Goal: Task Accomplishment & Management: Manage account settings

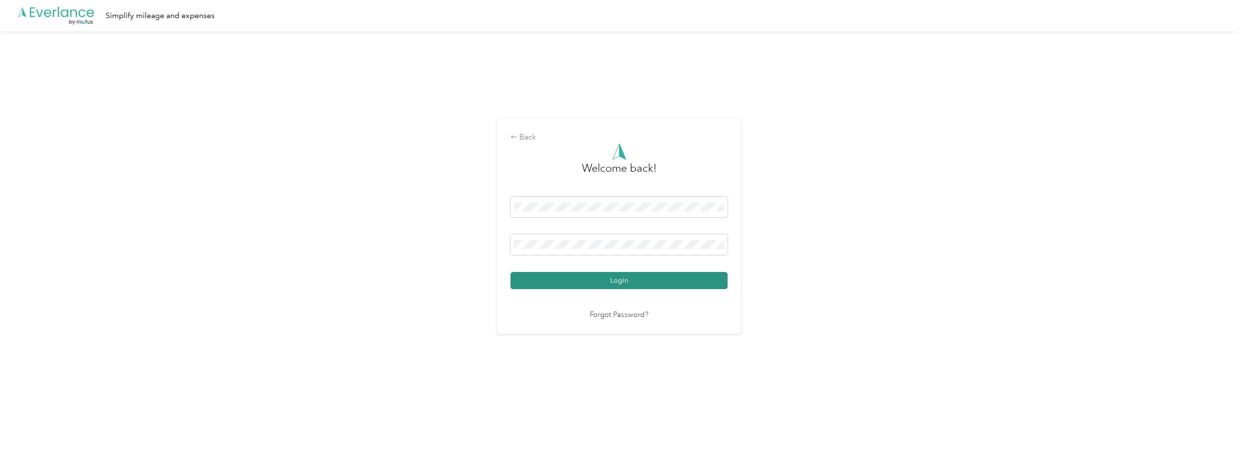
click at [562, 278] on button "Login" at bounding box center [618, 280] width 217 height 17
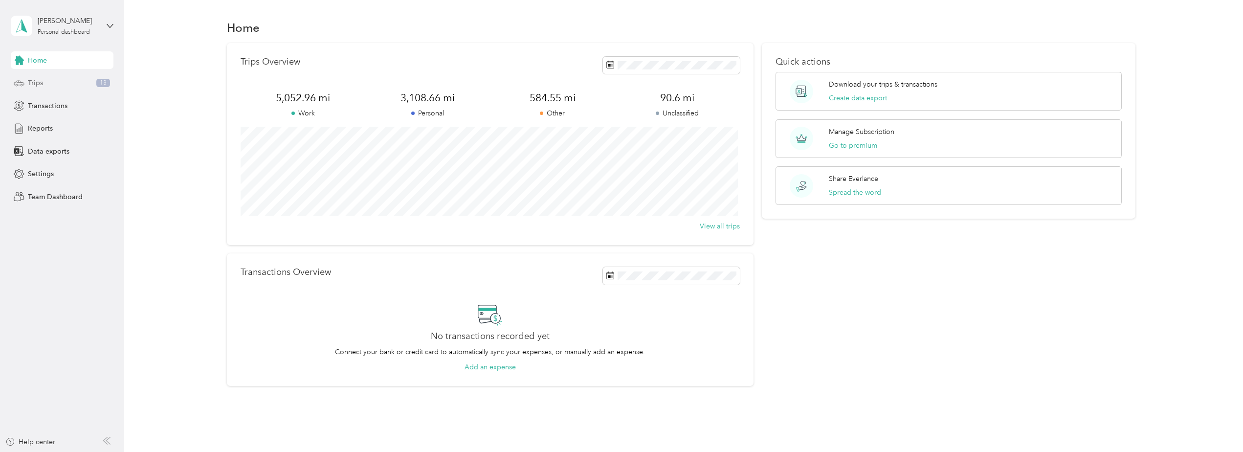
click at [35, 81] on span "Trips" at bounding box center [35, 83] width 15 height 10
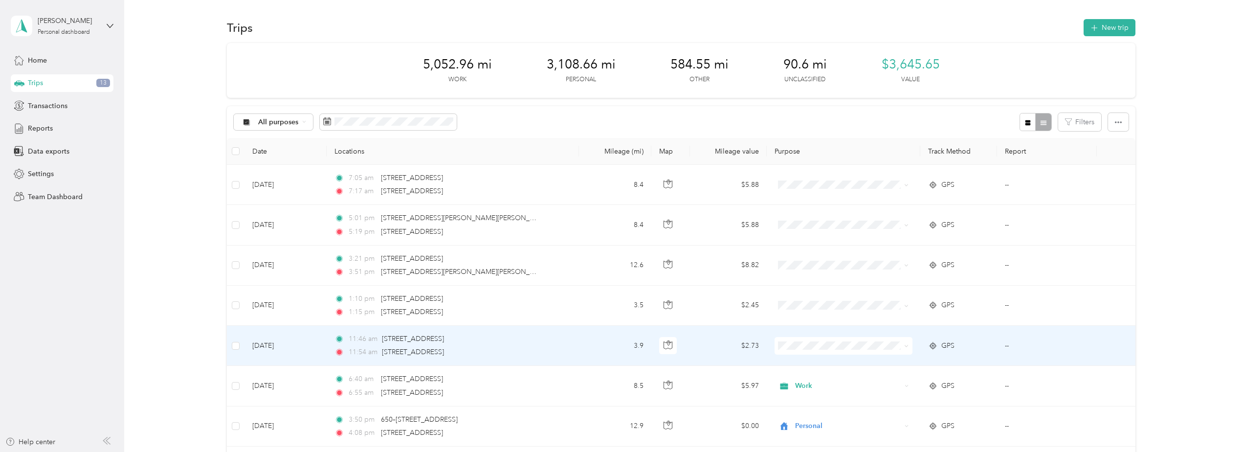
click at [283, 345] on td "[DATE]" at bounding box center [285, 346] width 82 height 40
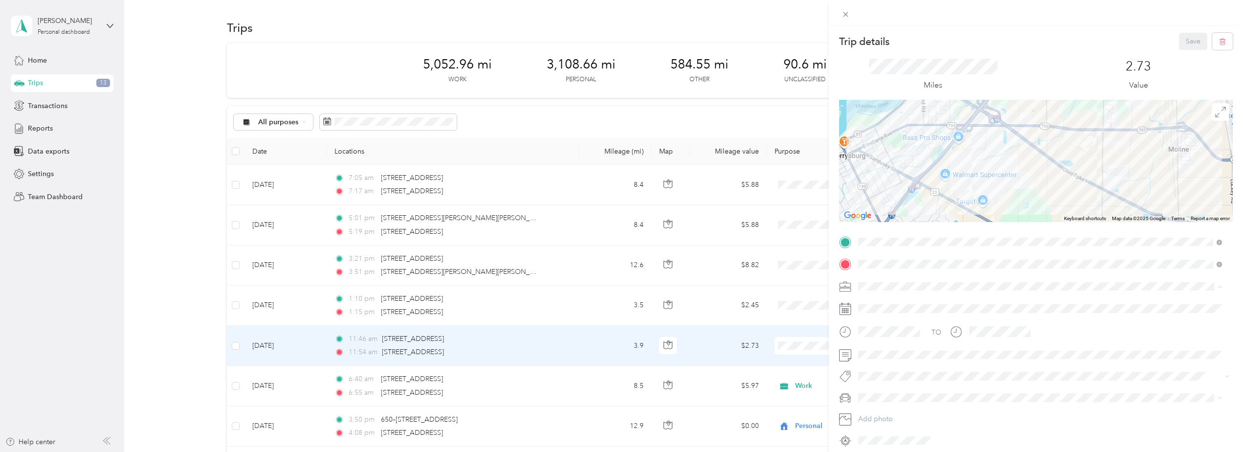
click at [870, 305] on div "Work" at bounding box center [1039, 303] width 357 height 10
click at [1181, 40] on button "Save" at bounding box center [1193, 41] width 28 height 17
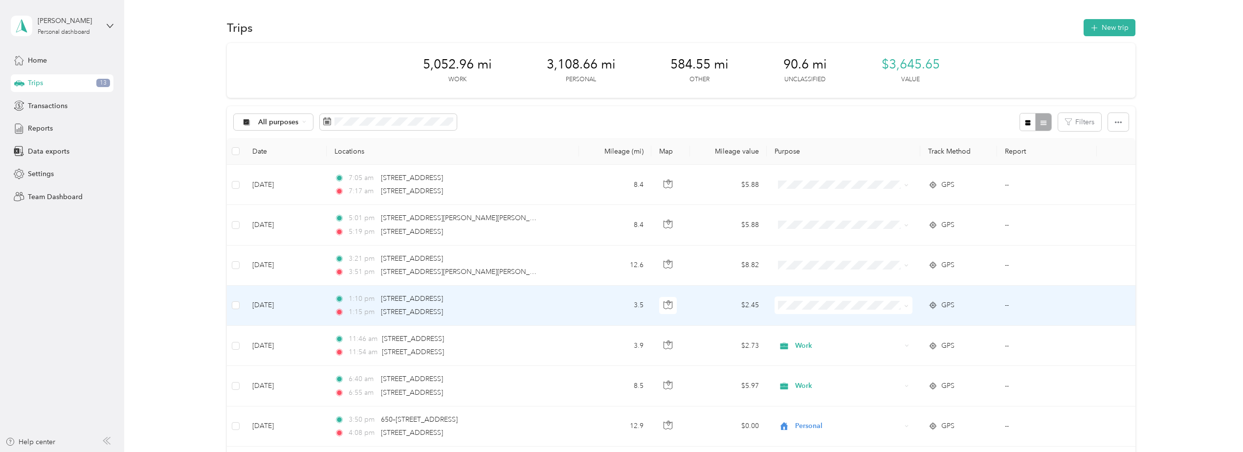
click at [275, 304] on td "[DATE]" at bounding box center [285, 305] width 82 height 40
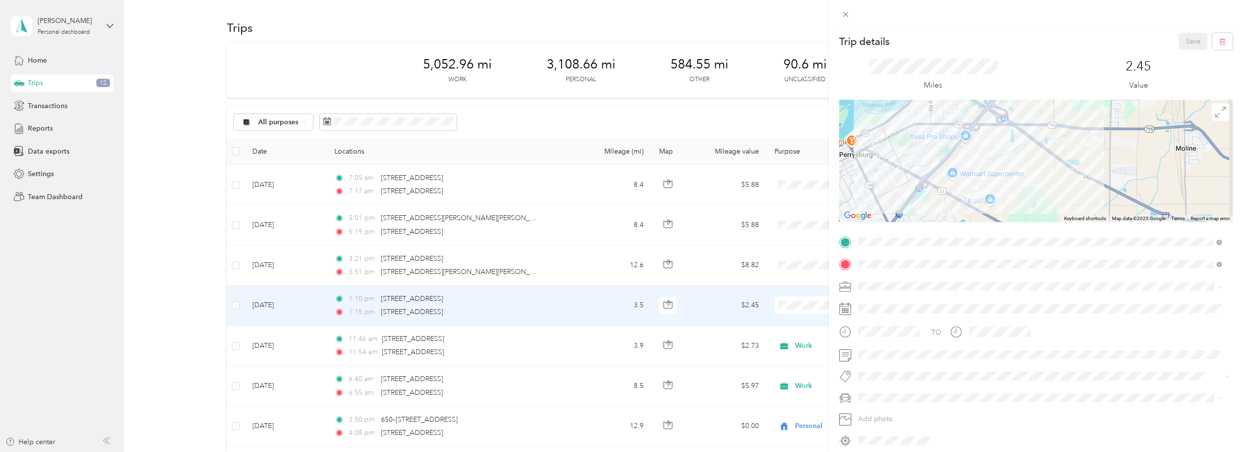
click at [870, 306] on div "Work" at bounding box center [1039, 303] width 357 height 10
click at [1180, 42] on button "Save" at bounding box center [1193, 41] width 28 height 17
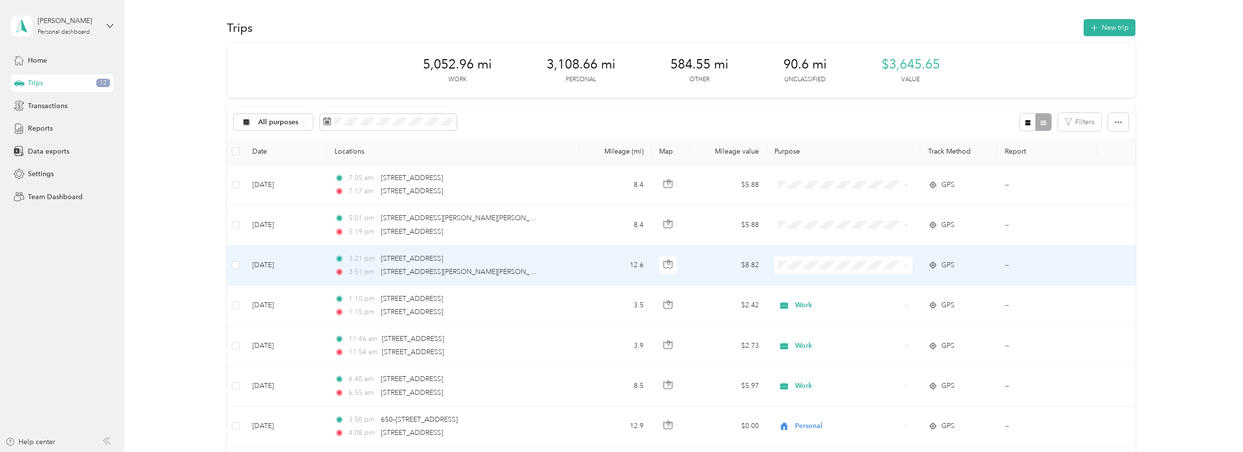
click at [281, 265] on td "[DATE]" at bounding box center [285, 265] width 82 height 40
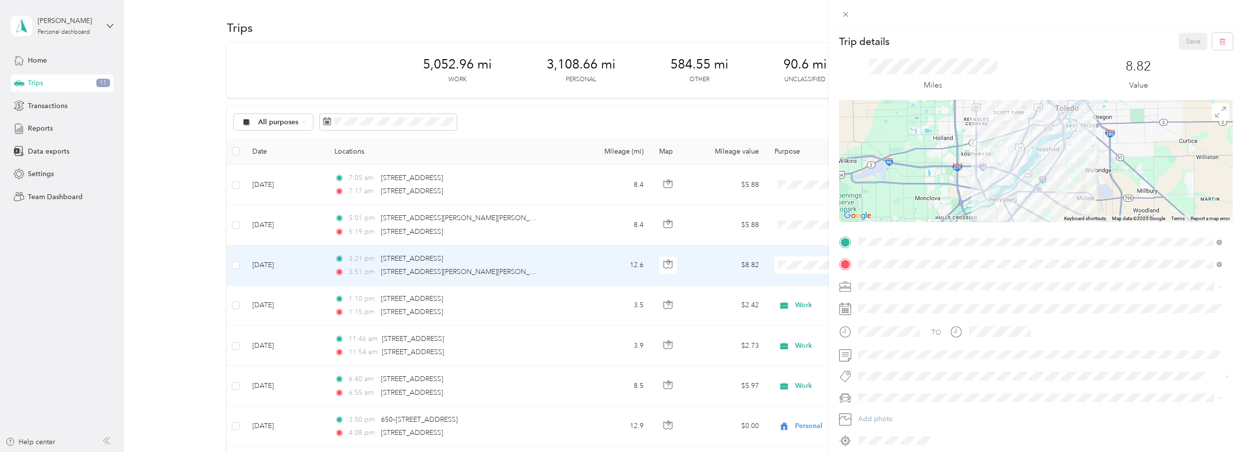
click at [881, 324] on li "Personal" at bounding box center [1039, 317] width 371 height 17
click at [1188, 38] on button "Save" at bounding box center [1193, 41] width 28 height 17
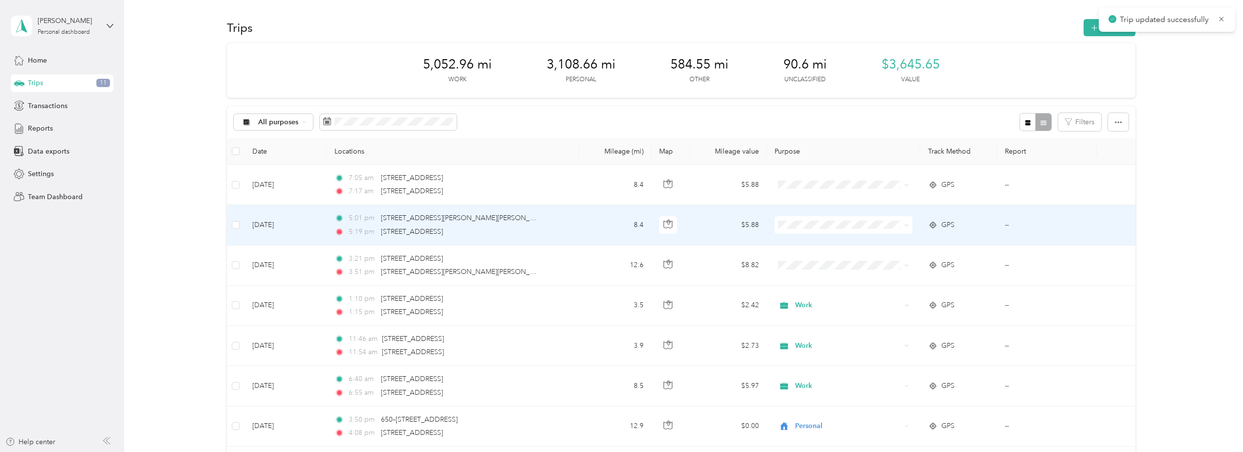
click at [282, 224] on td "[DATE]" at bounding box center [285, 225] width 82 height 40
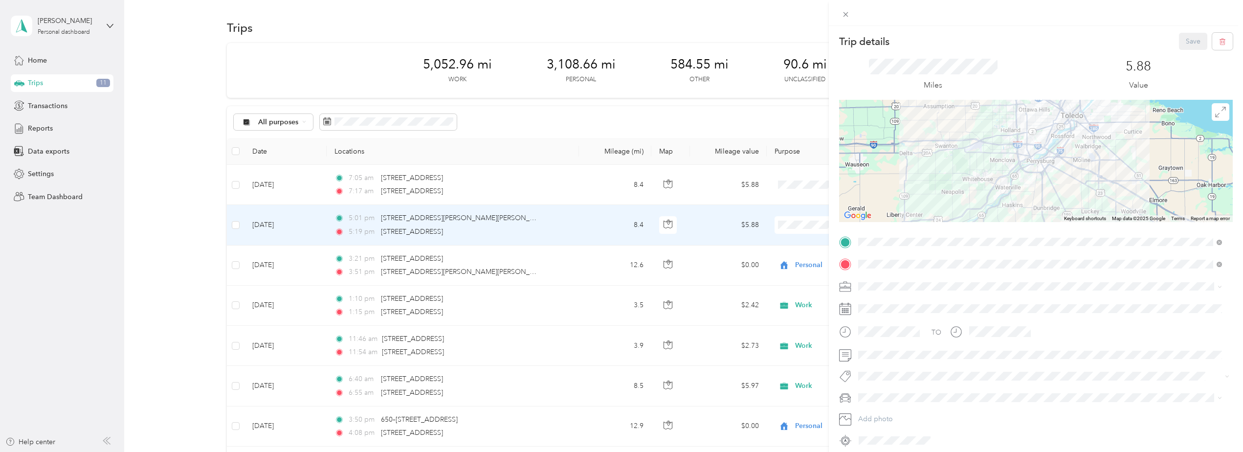
click at [883, 320] on span "Personal" at bounding box center [874, 320] width 26 height 8
click at [1182, 39] on button "Save" at bounding box center [1193, 41] width 28 height 17
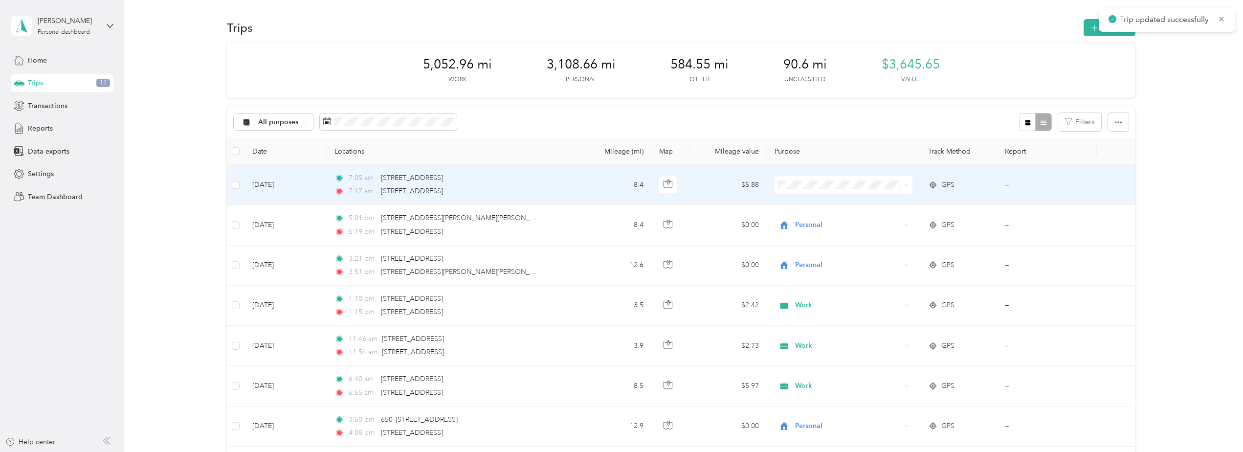
click at [279, 185] on td "[DATE]" at bounding box center [285, 185] width 82 height 40
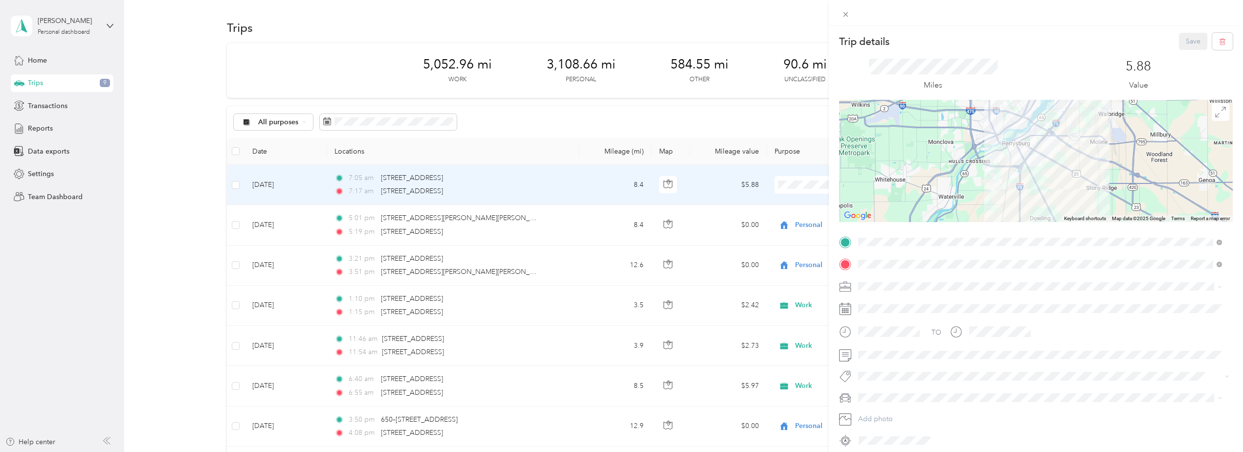
click at [880, 316] on span "Personal" at bounding box center [874, 320] width 26 height 8
click at [1181, 43] on button "Save" at bounding box center [1193, 41] width 28 height 17
